Goal: Information Seeking & Learning: Check status

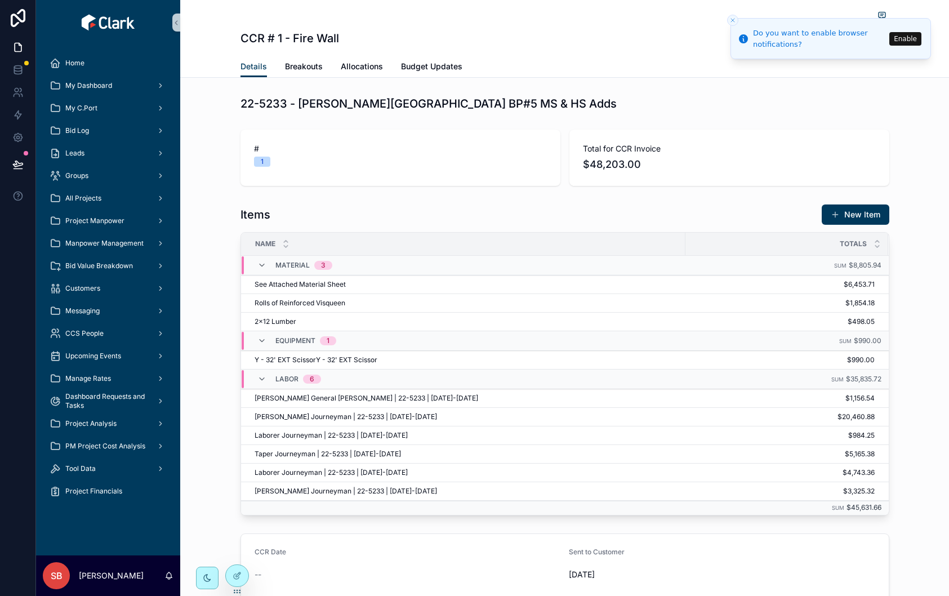
drag, startPoint x: 852, startPoint y: 211, endPoint x: 840, endPoint y: 195, distance: 19.7
click at [852, 211] on button "New Item" at bounding box center [856, 214] width 68 height 20
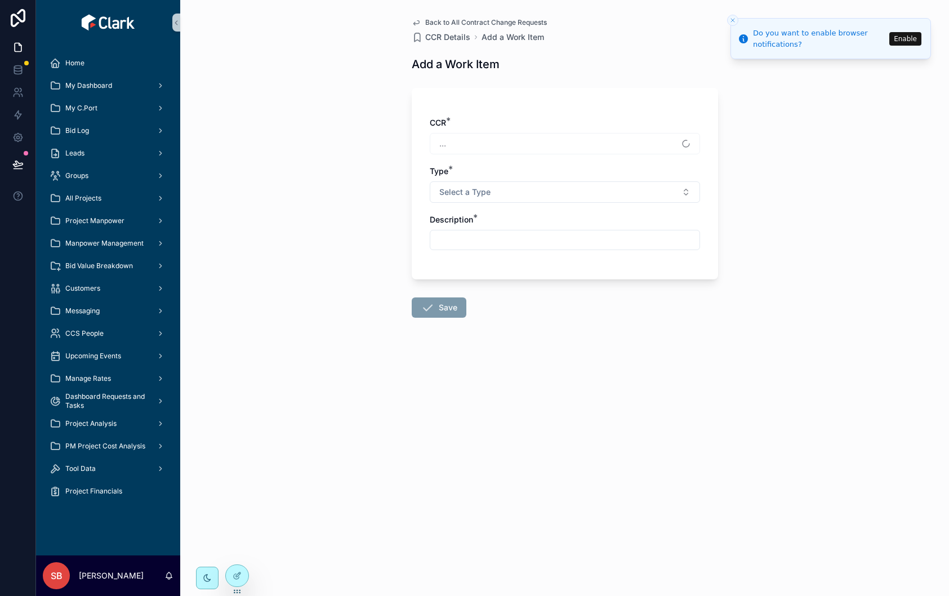
click at [523, 139] on div "..." at bounding box center [565, 143] width 270 height 21
click at [613, 189] on button "Select a Type" at bounding box center [565, 191] width 270 height 21
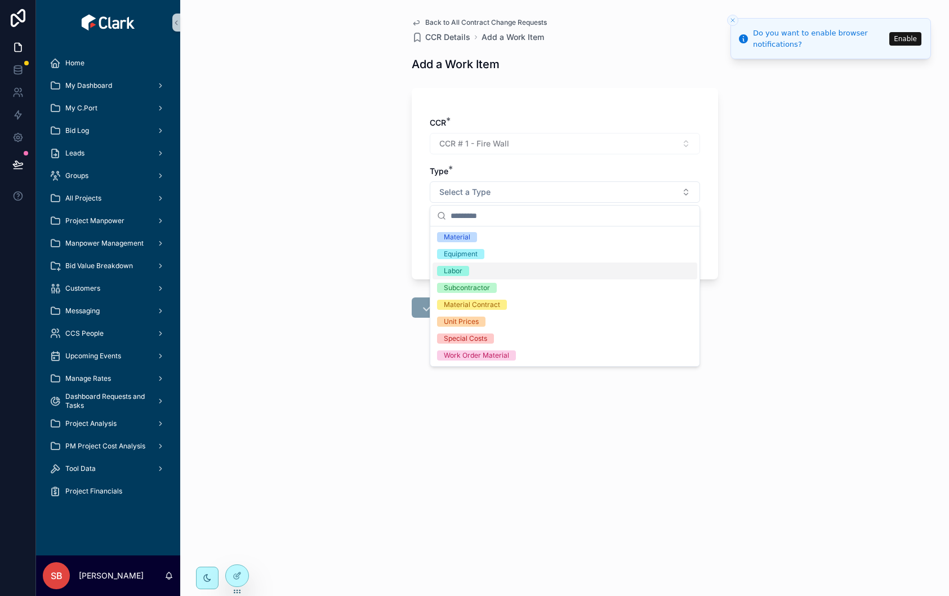
click at [467, 273] on span "Labor" at bounding box center [453, 271] width 32 height 10
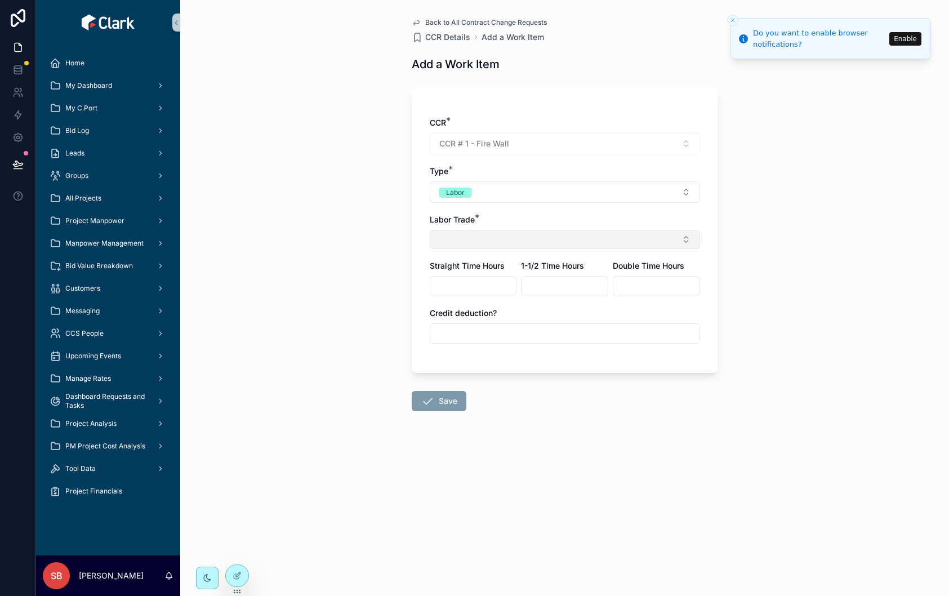
click at [595, 246] on button "Select Button" at bounding box center [565, 239] width 270 height 19
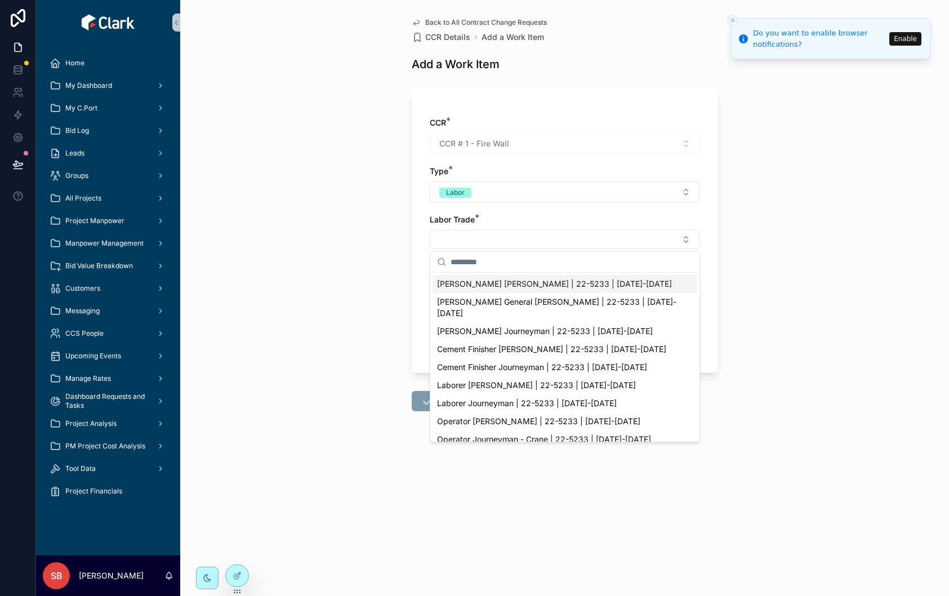
click at [596, 278] on span "Carpenter Foreman | 22-5233 | 2022-2023" at bounding box center [554, 283] width 235 height 11
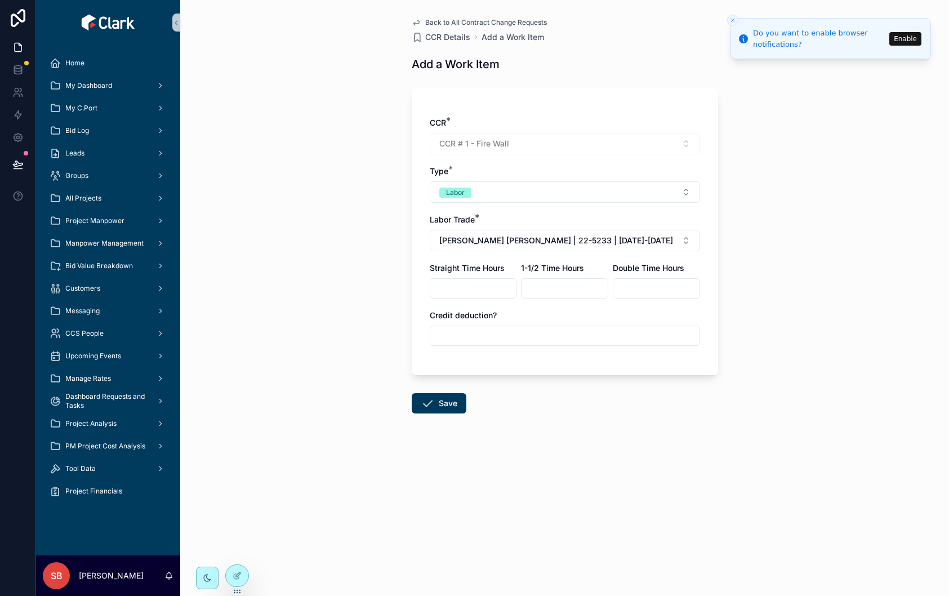
click at [465, 287] on input "scrollable content" at bounding box center [473, 289] width 86 height 16
type input "*****"
click at [787, 361] on div "Back to All Contract Change Requests CCR Details Add a Work Item Add a Work Ite…" at bounding box center [564, 298] width 769 height 596
click at [194, 22] on div "Back to All Contract Change Requests CCR Details Add a Work Item Add a Work Ite…" at bounding box center [564, 298] width 769 height 596
click at [553, 195] on button "Labor" at bounding box center [565, 191] width 270 height 21
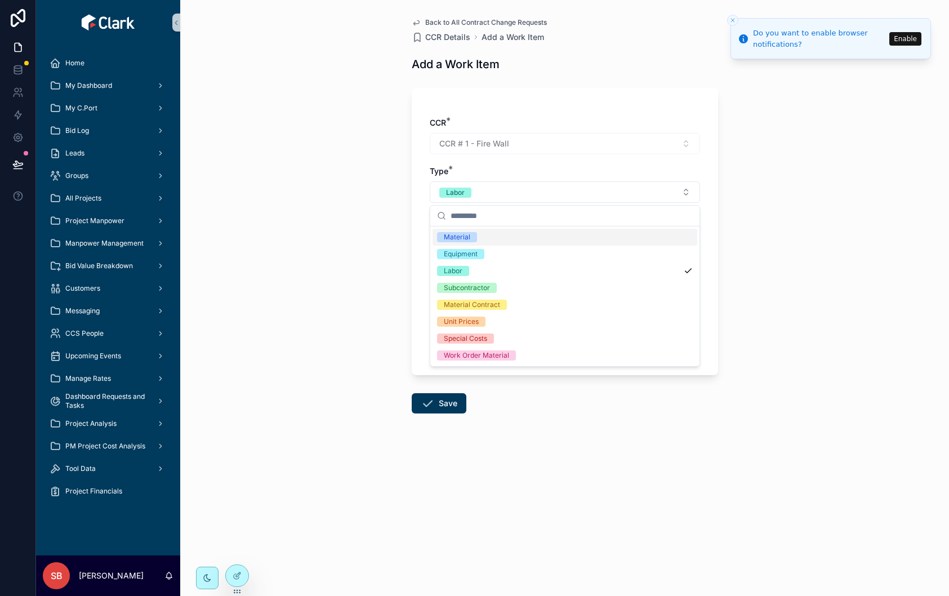
click at [509, 242] on div "Material" at bounding box center [565, 237] width 265 height 17
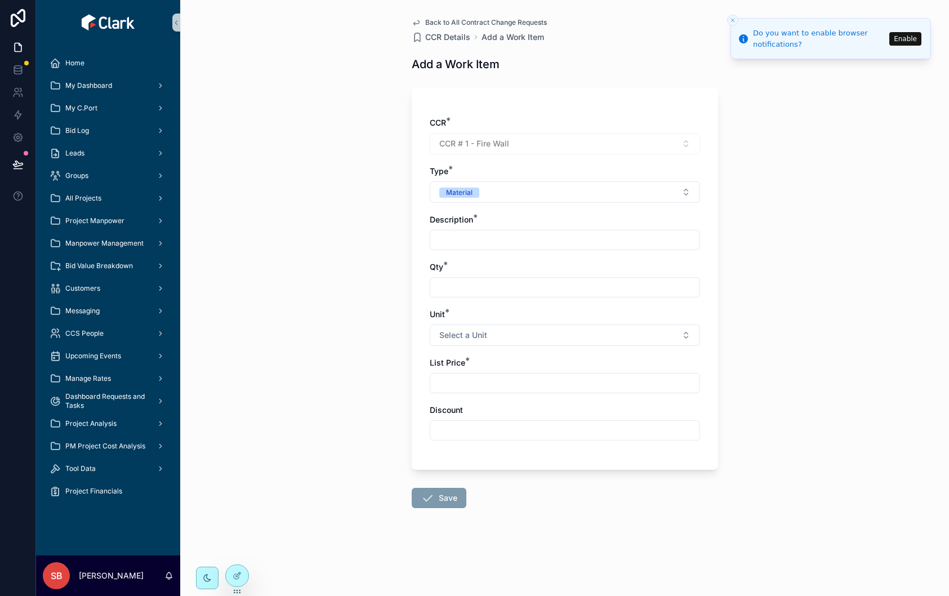
click at [290, 97] on div "Back to All Contract Change Requests CCR Details Add a Work Item Add a Work Ite…" at bounding box center [564, 298] width 769 height 596
click at [484, 20] on span "Back to All Contract Change Requests" at bounding box center [486, 22] width 122 height 9
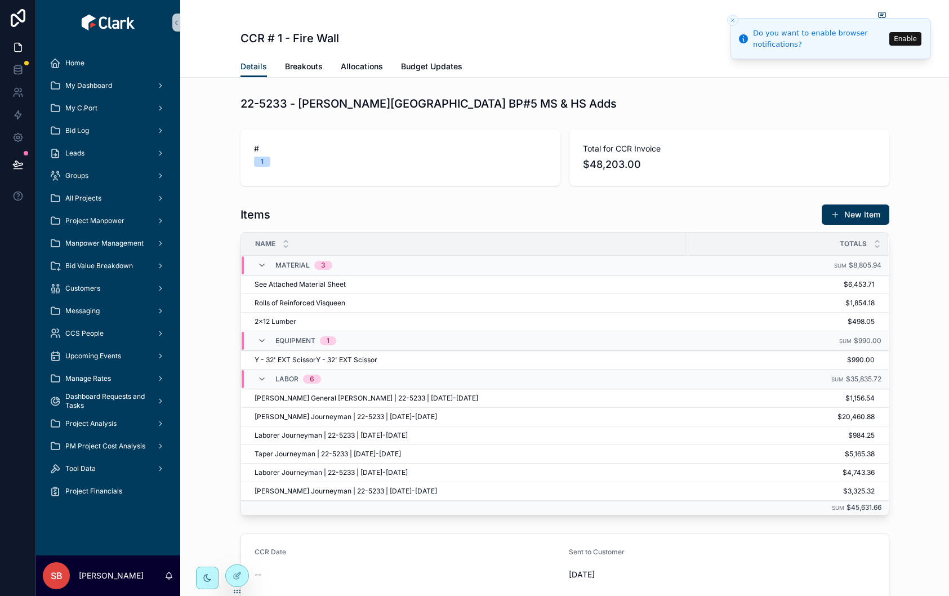
click at [731, 19] on icon "Close toast" at bounding box center [732, 20] width 7 height 7
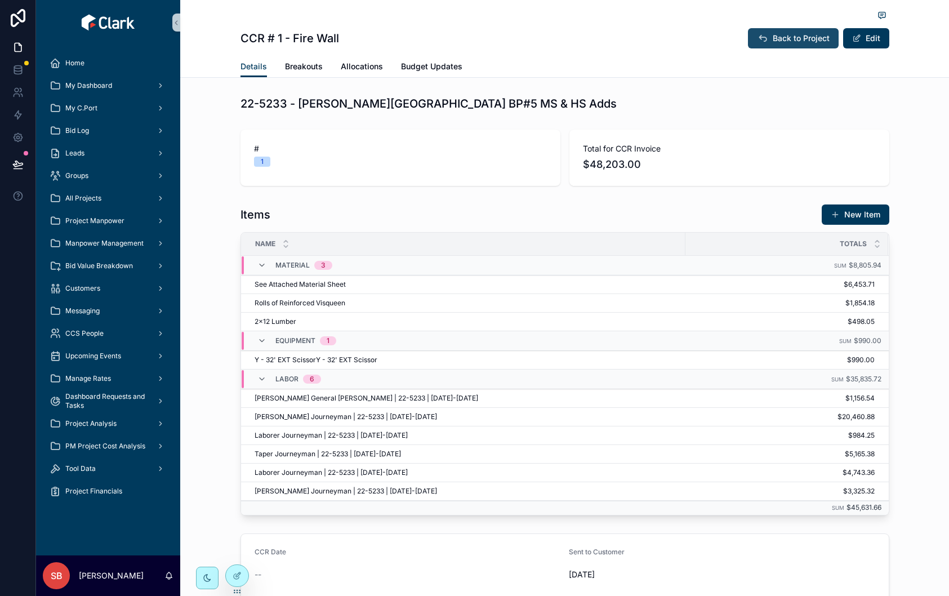
click at [788, 37] on span "Back to Project" at bounding box center [801, 38] width 57 height 11
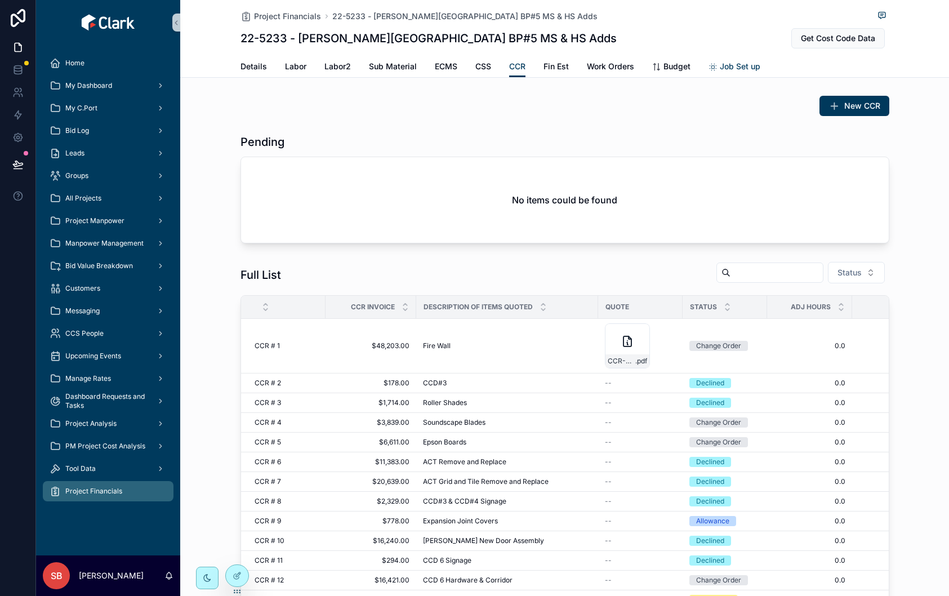
click at [728, 68] on span "Job Set up" at bounding box center [740, 66] width 41 height 11
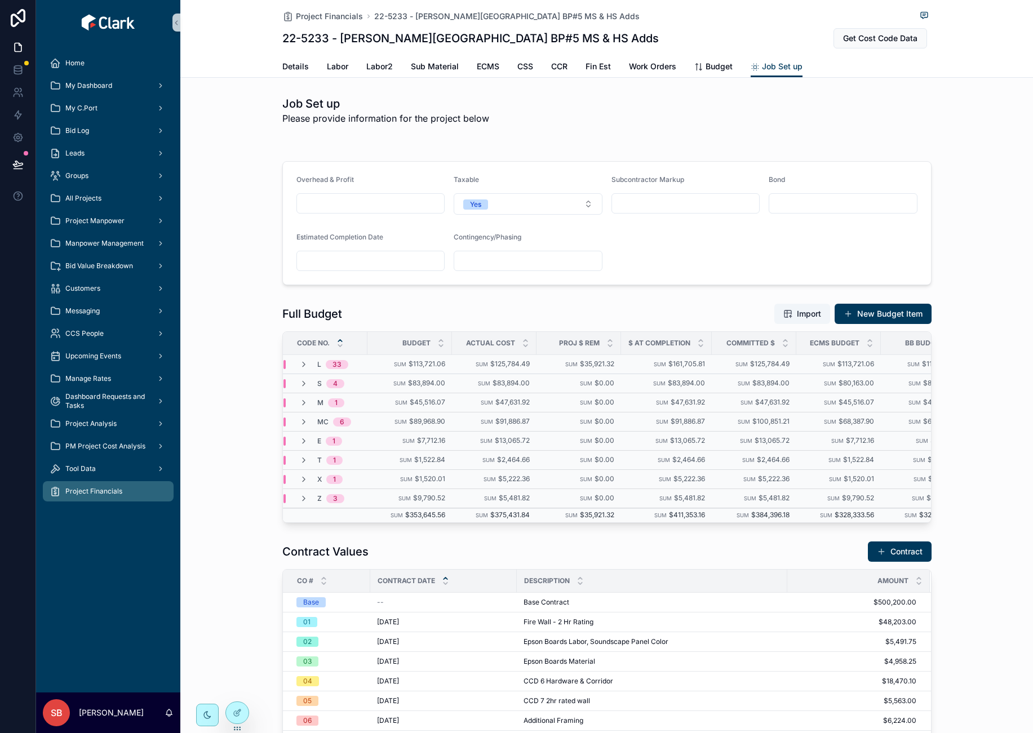
click at [251, 390] on div "Full Budget Import New Budget Item CODE NO. Budget ACTUAL COST Proj $ Rem $ at …" at bounding box center [606, 413] width 852 height 229
click at [347, 16] on span "Project Financials" at bounding box center [329, 16] width 67 height 11
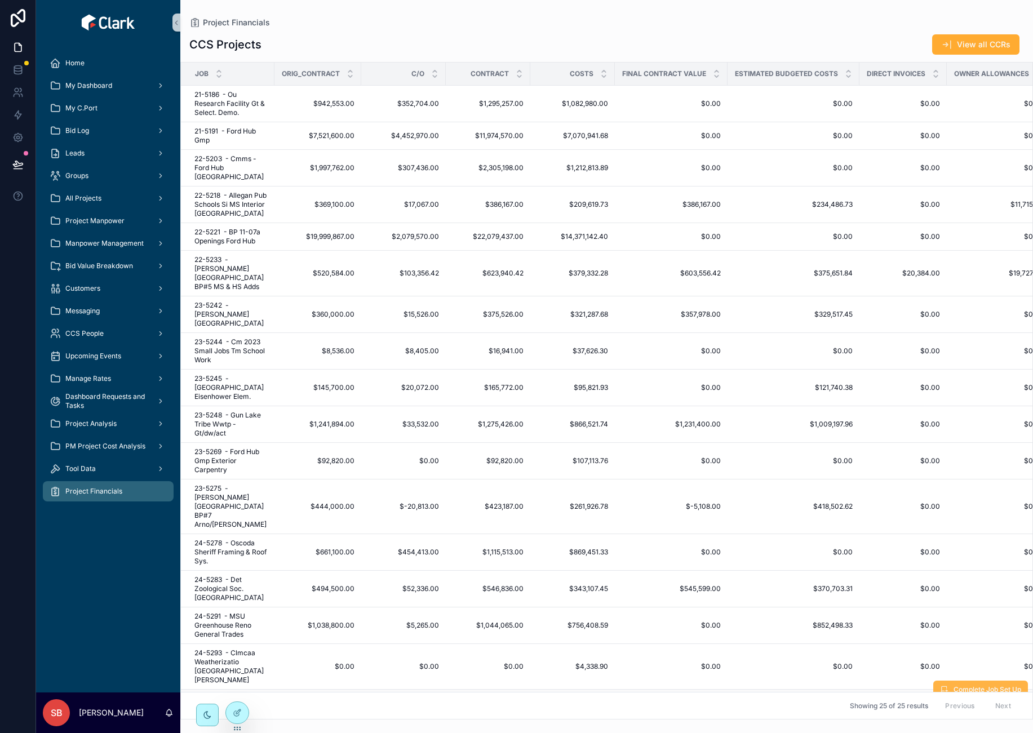
click at [949, 595] on span "Complete Job Set Up" at bounding box center [987, 689] width 68 height 9
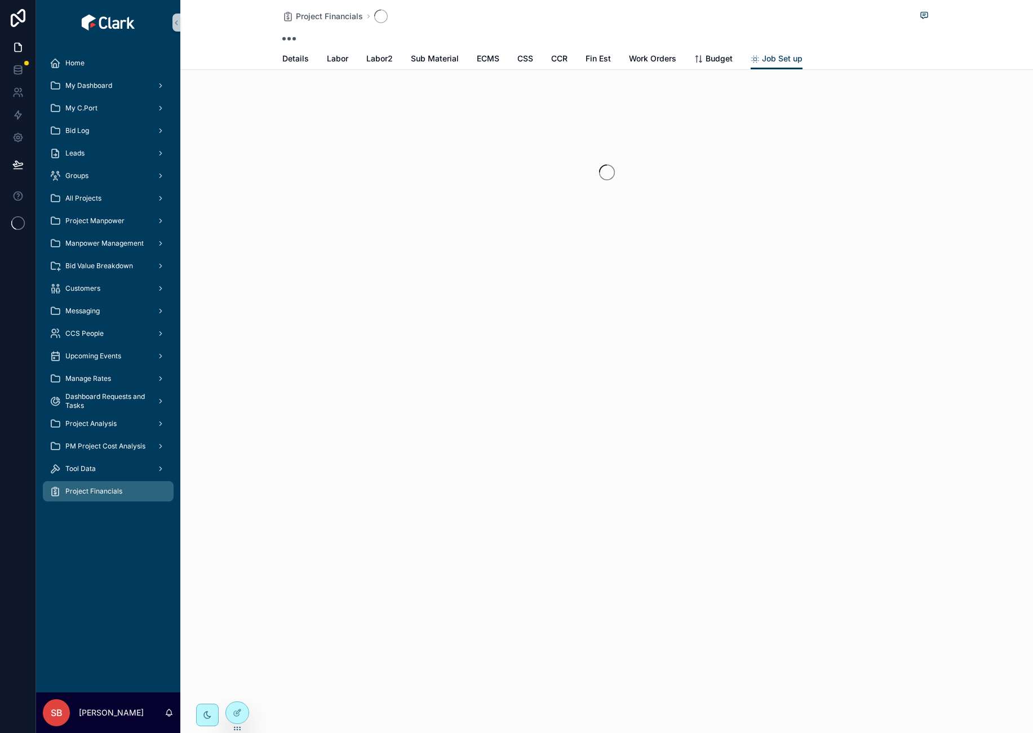
drag, startPoint x: 0, startPoint y: 0, endPoint x: 621, endPoint y: 39, distance: 622.6
click at [620, 41] on div "Project Financials" at bounding box center [606, 24] width 649 height 48
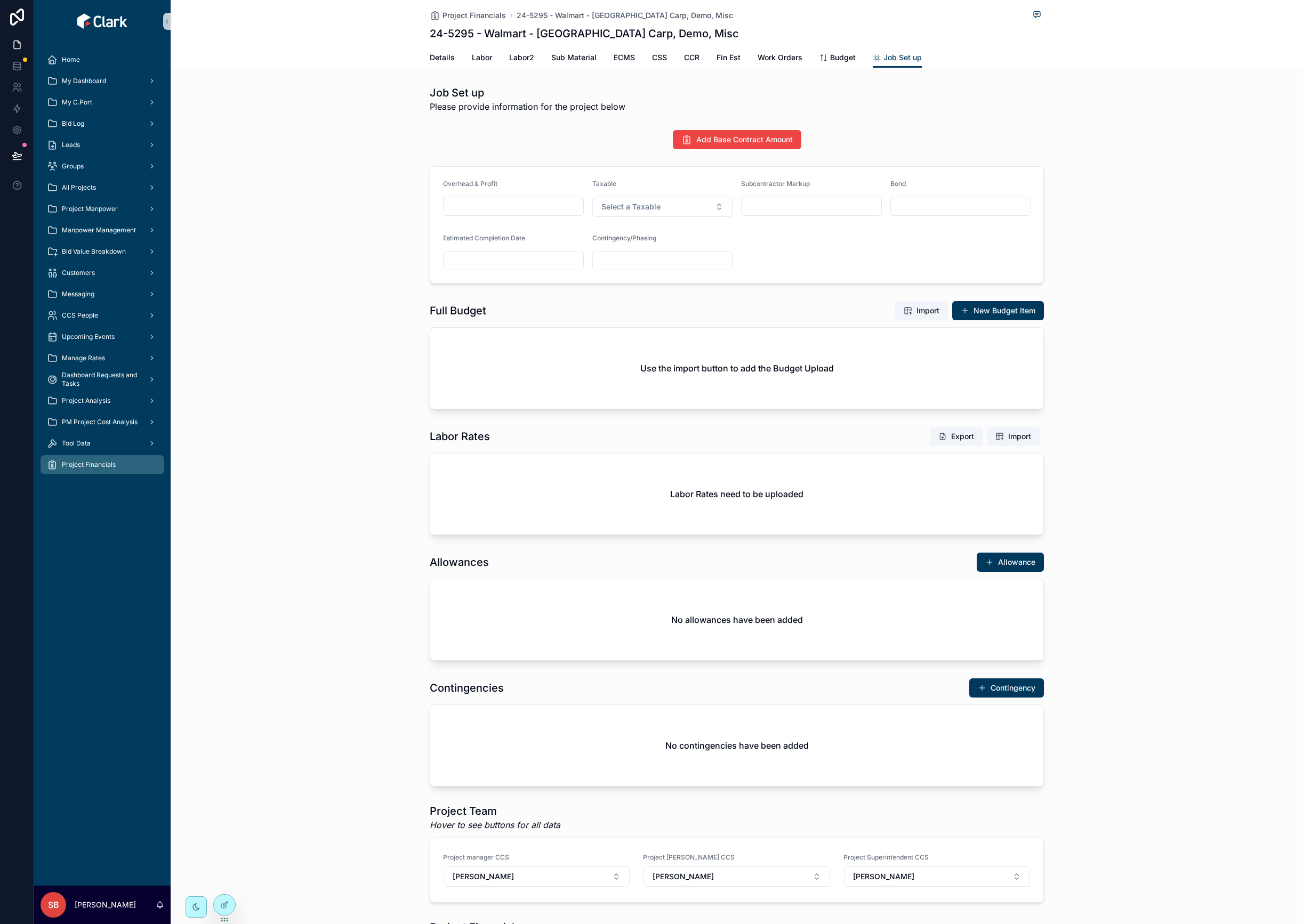
drag, startPoint x: 950, startPoint y: 0, endPoint x: 1135, endPoint y: 640, distance: 666.2
click at [977, 640] on div "Allowances Allowance No allowances have been added" at bounding box center [736, 606] width 1132 height 117
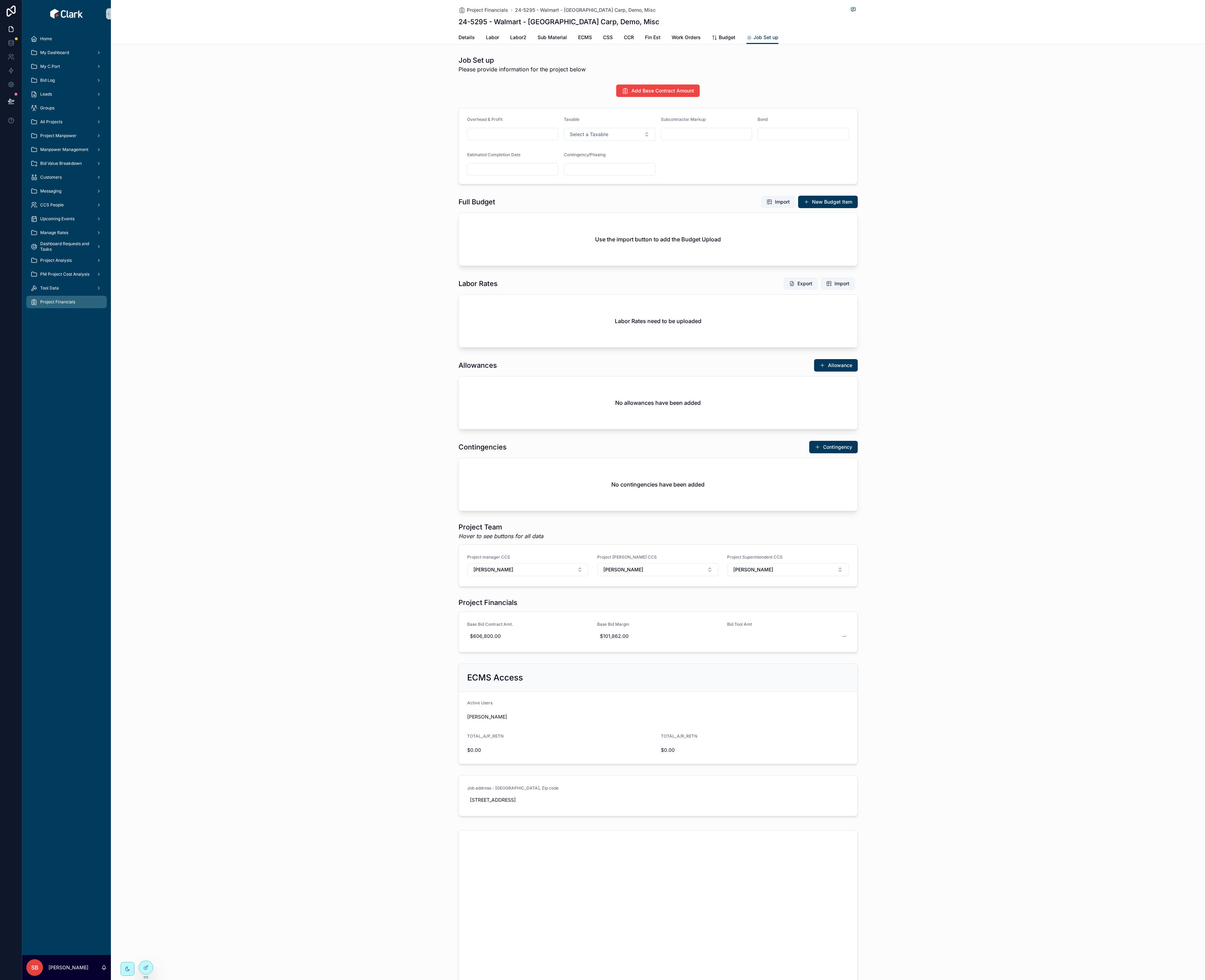
drag, startPoint x: 1061, startPoint y: 1, endPoint x: 1009, endPoint y: 580, distance: 581.3
click at [635, 450] on div "Project Team Hover to see buttons for all data Project manager CCS [PERSON_NAME…" at bounding box center [658, 555] width 1094 height 70
click at [635, 78] on div "Job Set up Please provide information for the project below Add Base Contract A…" at bounding box center [658, 688] width 1094 height 1271
click at [55, 304] on span "Project Financials" at bounding box center [57, 302] width 35 height 6
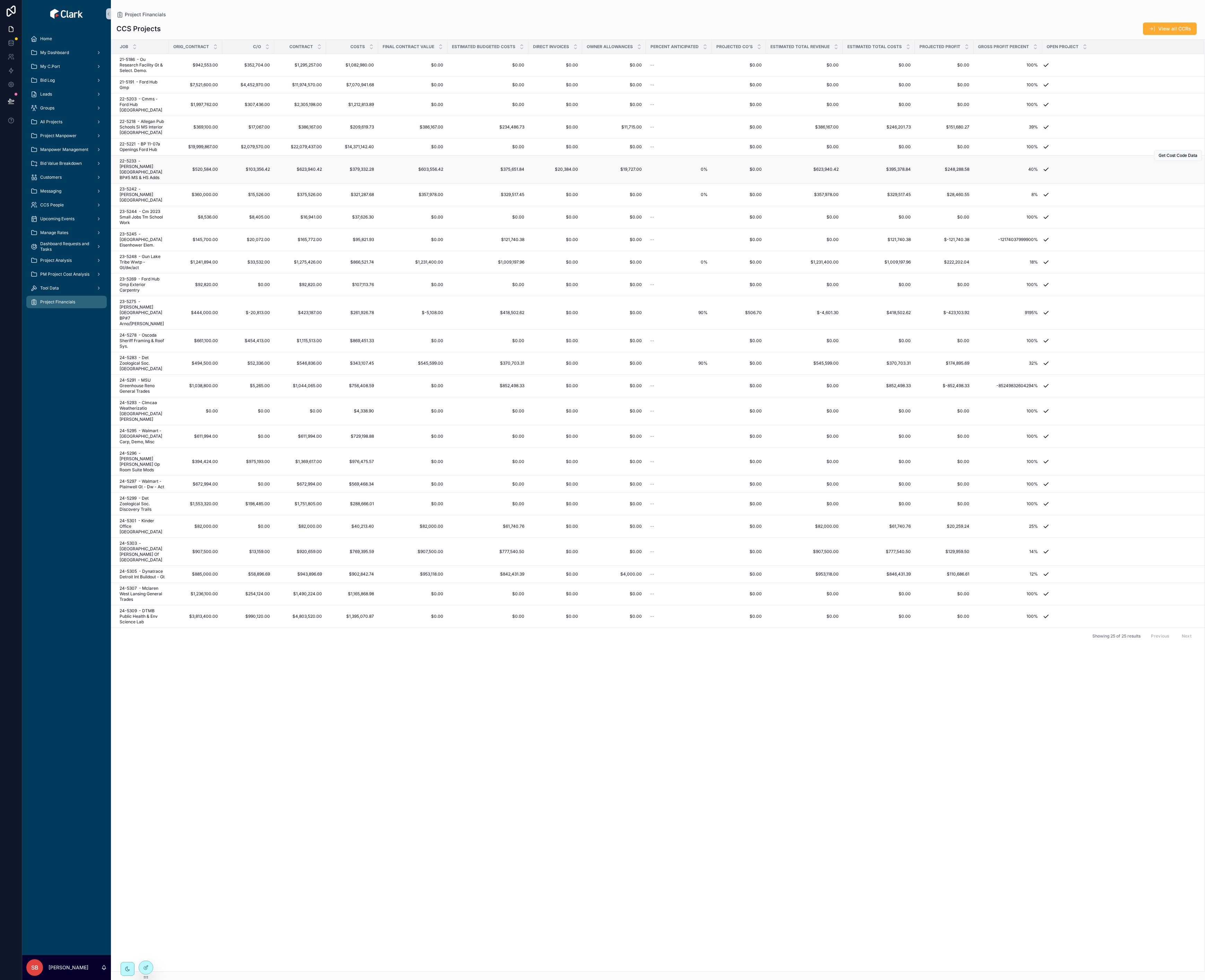
click at [146, 169] on span "22-5233 - [PERSON_NAME][GEOGRAPHIC_DATA] BP#5 MS & HS Adds" at bounding box center [141, 169] width 45 height 22
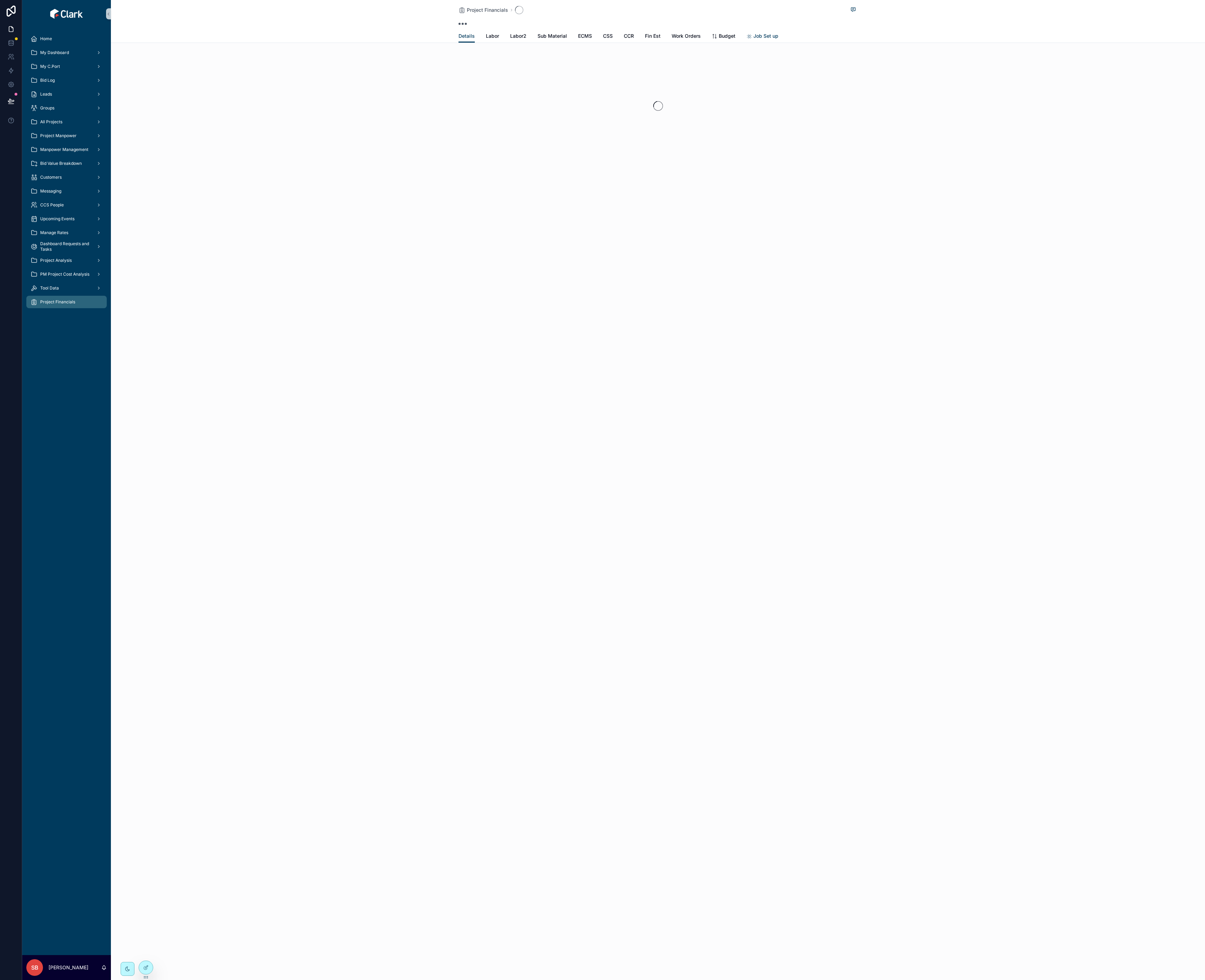
click at [635, 37] on span "Job Set up" at bounding box center [766, 36] width 25 height 7
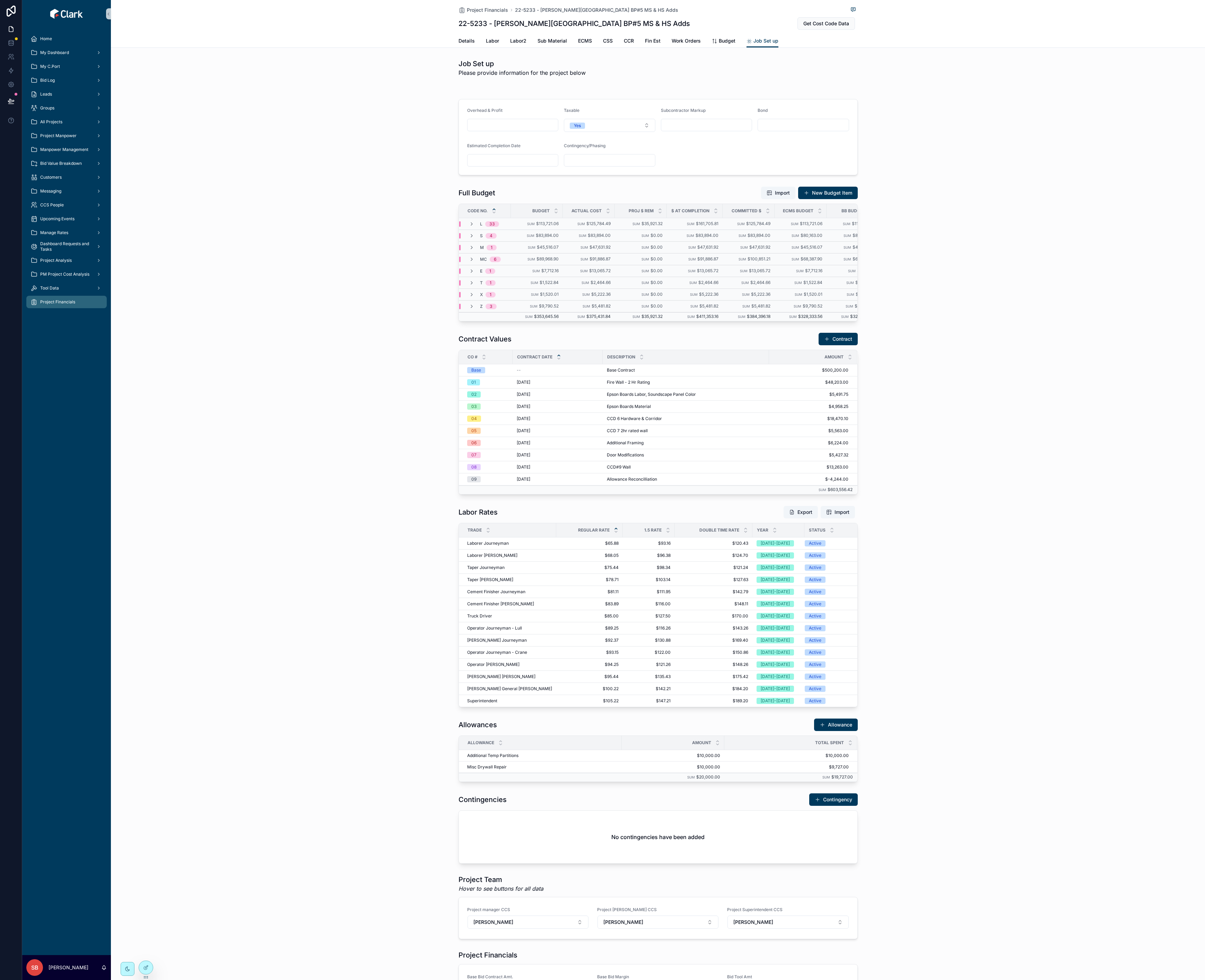
click at [375, 132] on div "Overhead & Profit Taxable Yes Subcontractor Markup Bond Estimated Completion Da…" at bounding box center [658, 137] width 1094 height 82
drag, startPoint x: 909, startPoint y: 156, endPoint x: 868, endPoint y: 131, distance: 48.0
click at [635, 156] on div "Overhead & Profit Taxable Yes Subcontractor Markup Bond Estimated Completion Da…" at bounding box center [658, 137] width 1094 height 82
click at [635, 41] on span "Budget" at bounding box center [726, 41] width 17 height 7
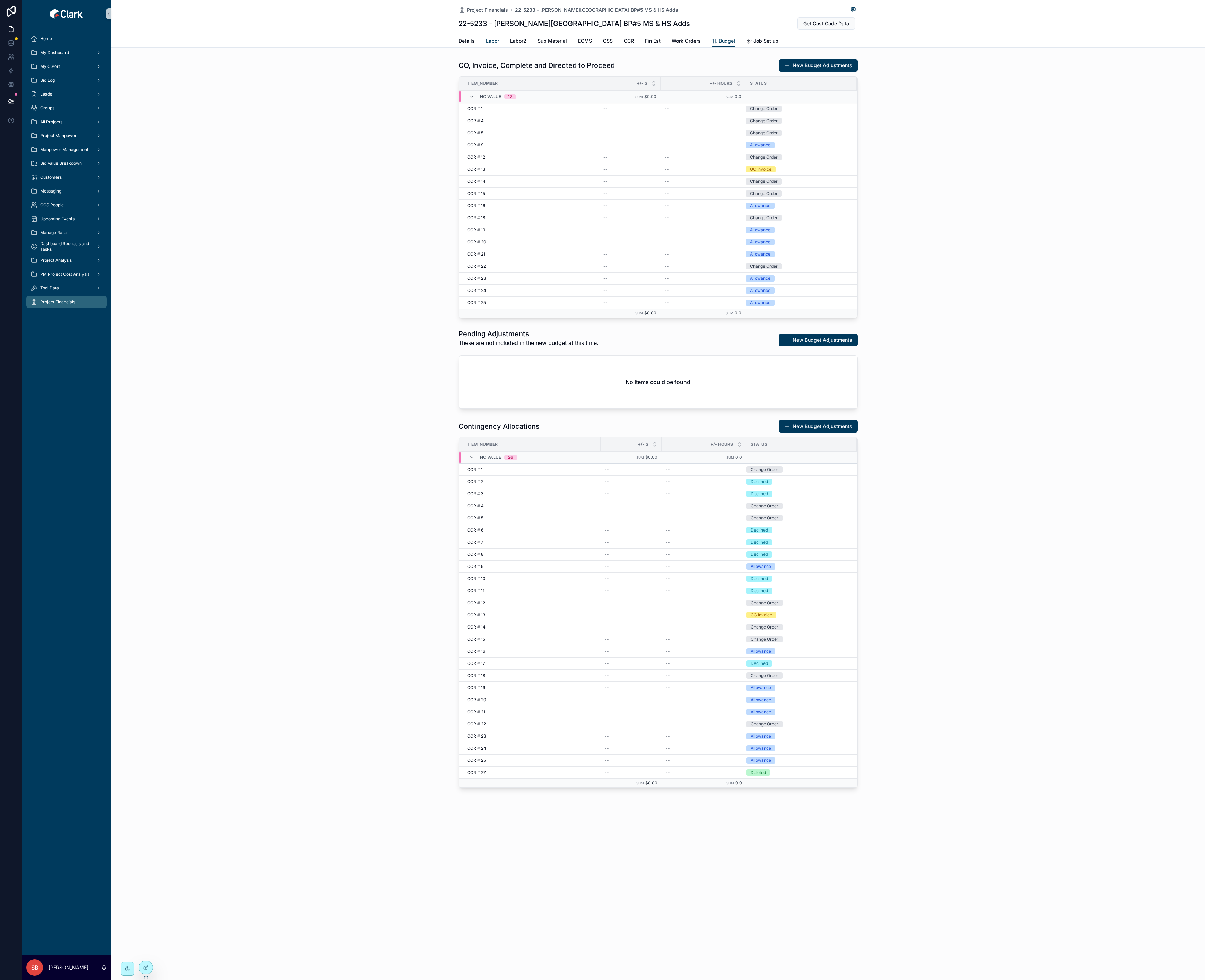
click at [490, 42] on span "Labor" at bounding box center [492, 41] width 13 height 7
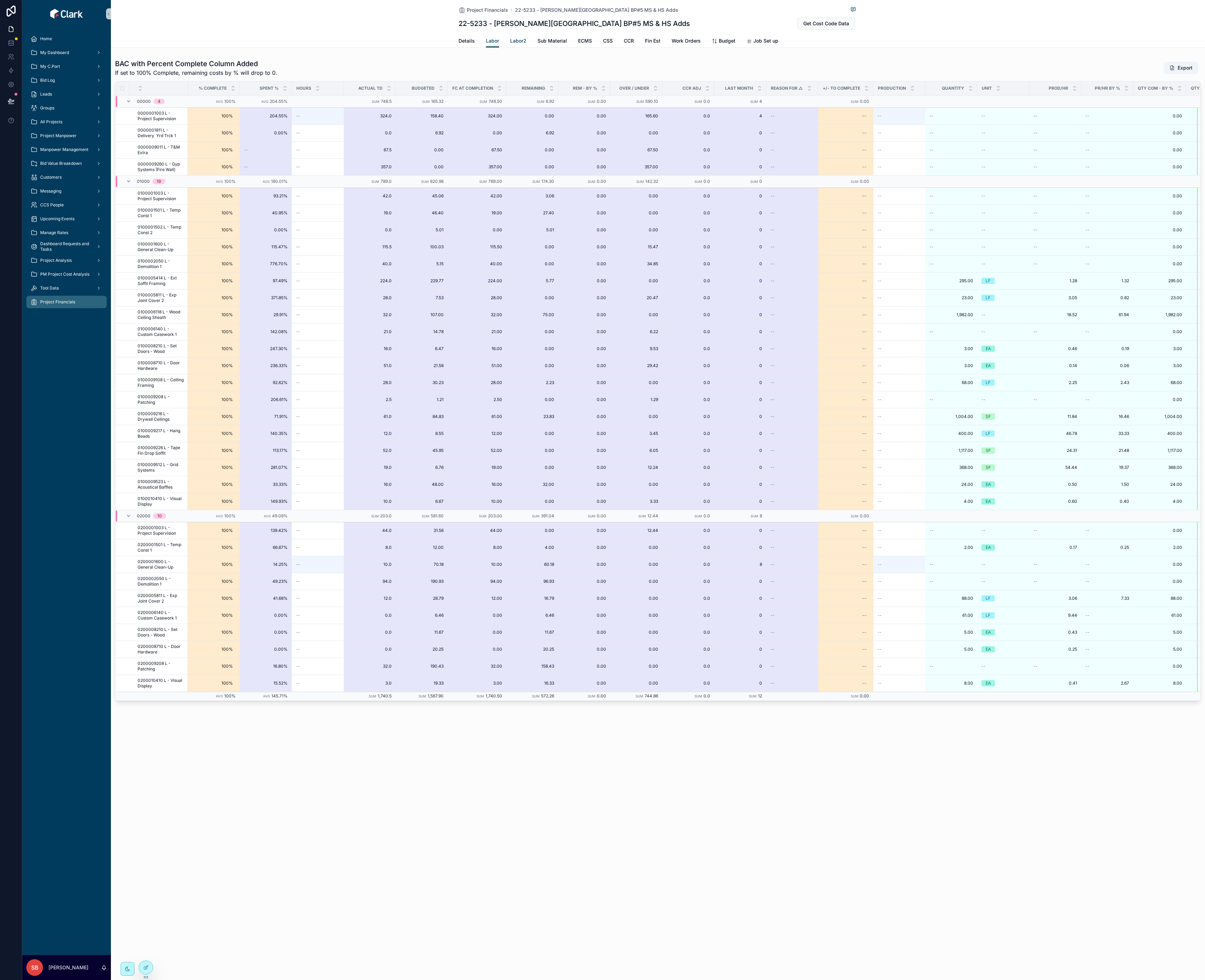
click at [516, 42] on span "Labor2" at bounding box center [518, 41] width 16 height 7
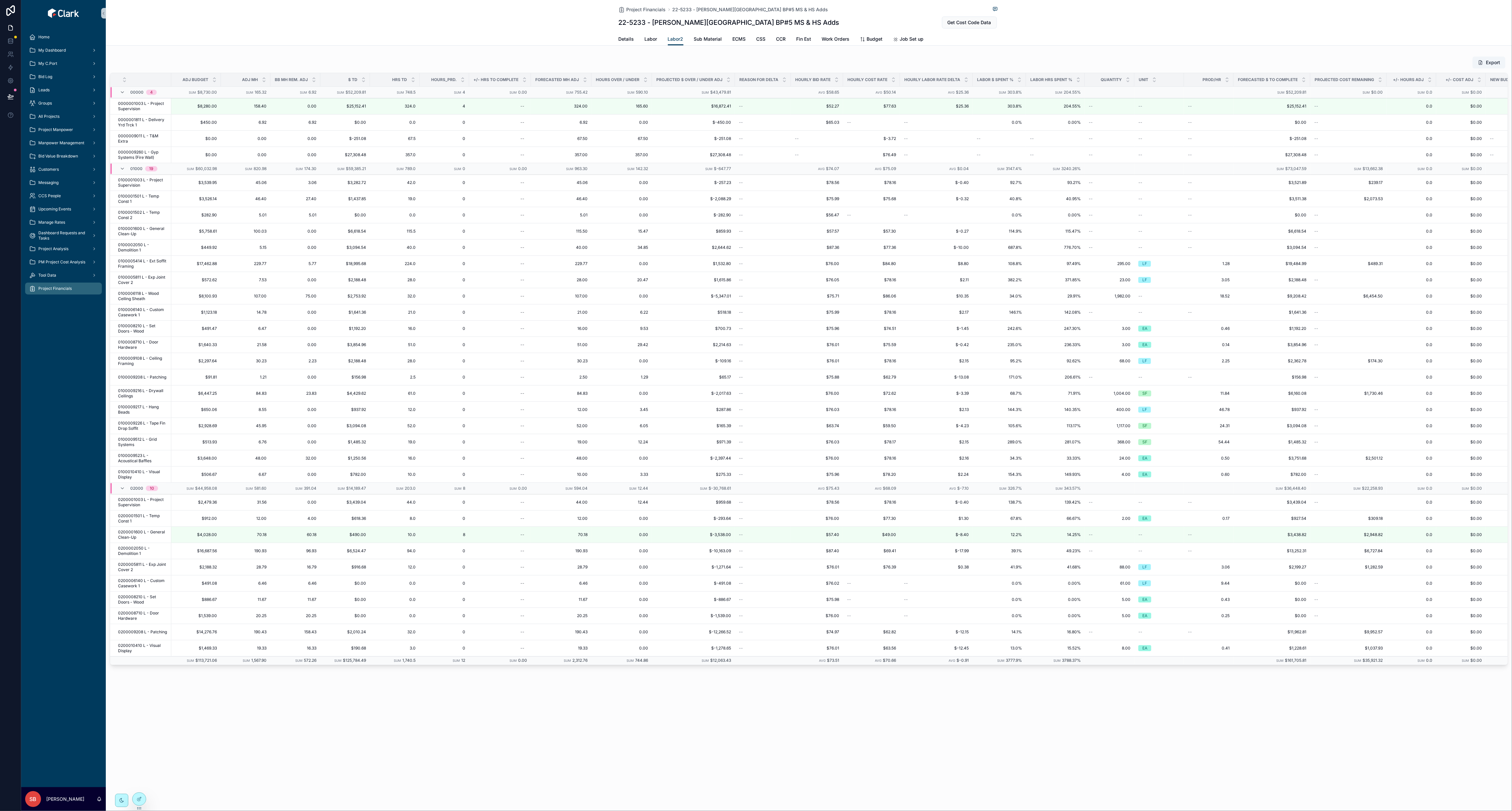
click at [606, 48] on div "Project Financials 22-5233 - [PERSON_NAME][GEOGRAPHIC_DATA] BP#5 MS & HS Adds 2…" at bounding box center [809, 355] width 1406 height 710
click at [606, 41] on span "ECMS" at bounding box center [739, 39] width 14 height 6
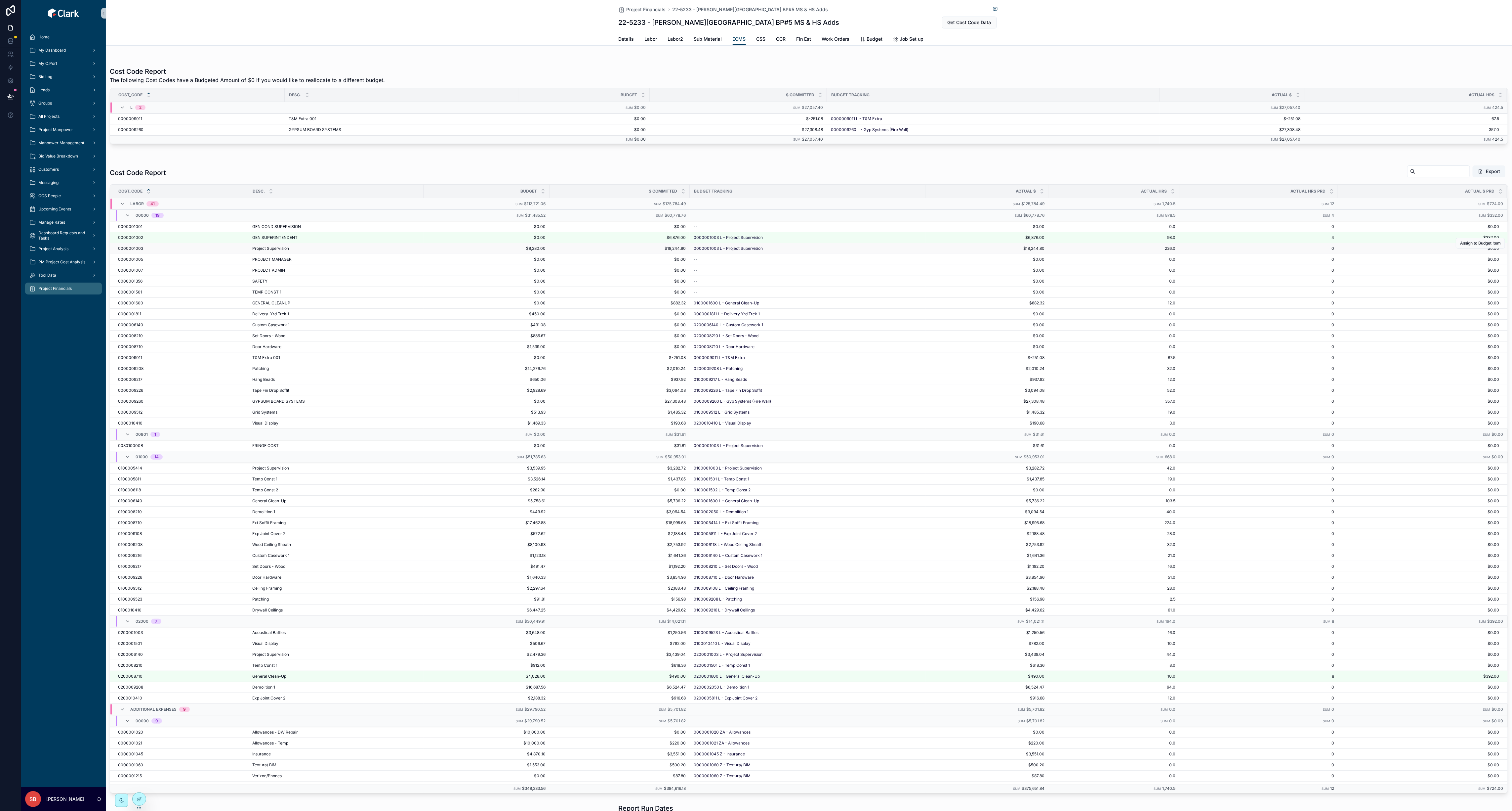
click at [606, 250] on span "226.0" at bounding box center [1114, 248] width 123 height 5
